Goal: Find contact information: Find contact information

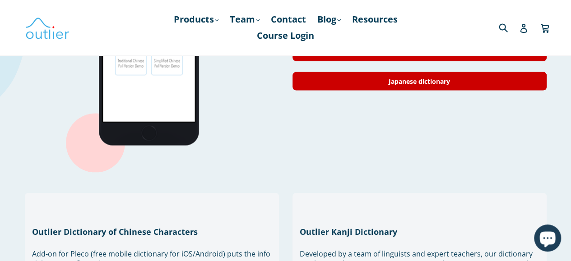
scroll to position [1297, 0]
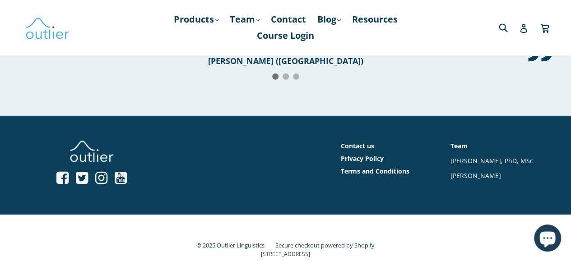
click at [358, 142] on link "Contact us" at bounding box center [357, 146] width 33 height 9
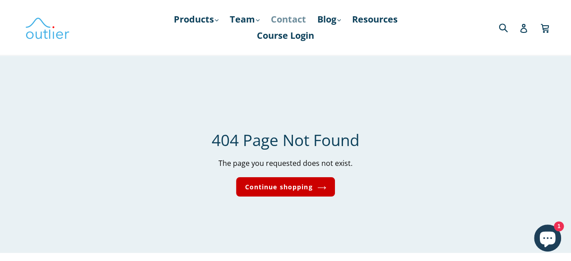
click at [289, 17] on link "Contact" at bounding box center [288, 19] width 44 height 16
